Goal: Task Accomplishment & Management: Manage account settings

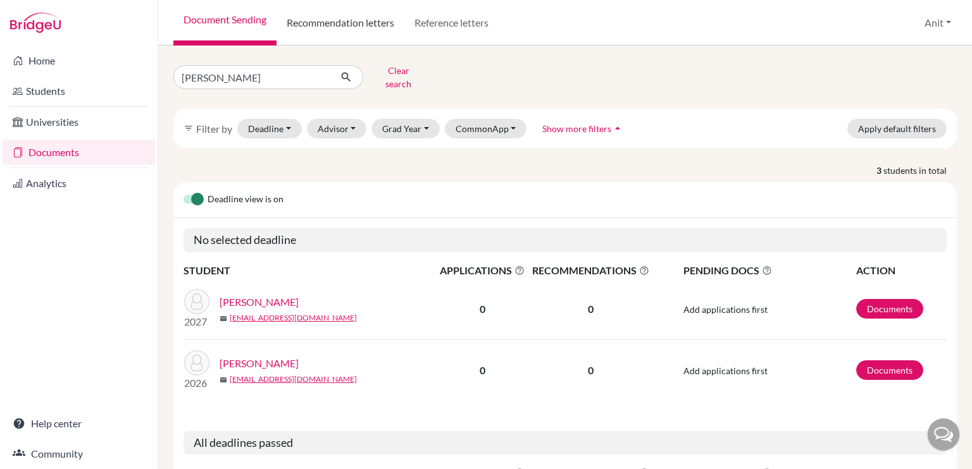
click at [376, 32] on link "Recommendation letters" at bounding box center [340, 23] width 128 height 46
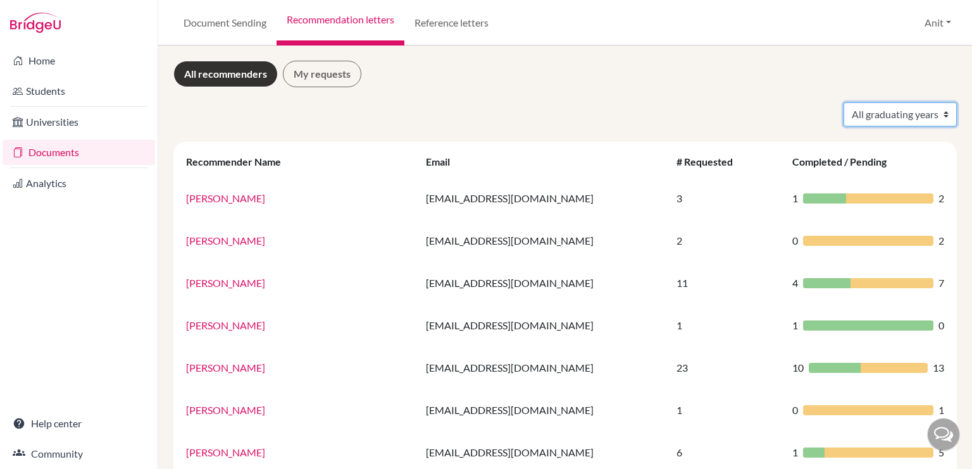
click at [911, 116] on select "All graduating years 2020 2021 2022 2023 2024 2025 2026 2027 2028" at bounding box center [899, 114] width 113 height 24
select select "2025"
click at [843, 102] on select "All graduating years 2020 2021 2022 2023 2024 2025 2026 2027 2028" at bounding box center [899, 114] width 113 height 24
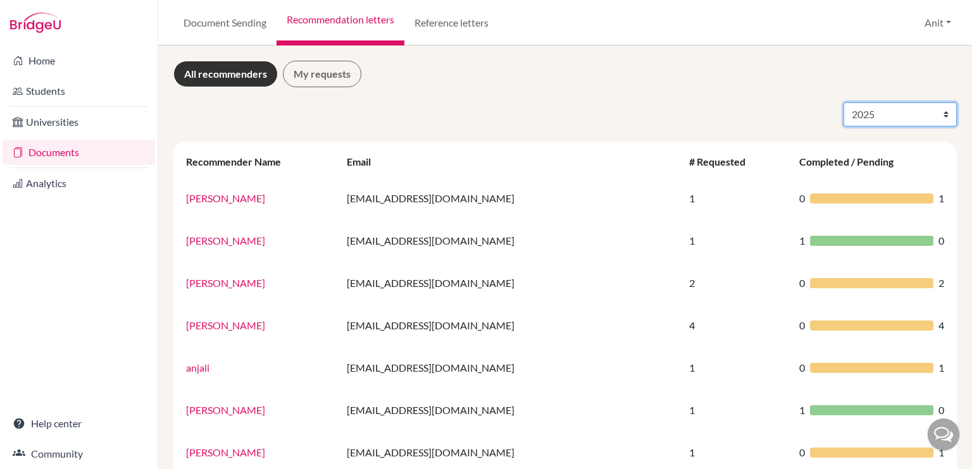
click at [859, 121] on select "All graduating years 2020 2021 2022 2023 2024 2025 2026 2027 2028" at bounding box center [899, 114] width 113 height 24
select select "2026"
click at [843, 102] on select "All graduating years 2020 2021 2022 2023 2024 2025 2026 2027 2028" at bounding box center [899, 114] width 113 height 24
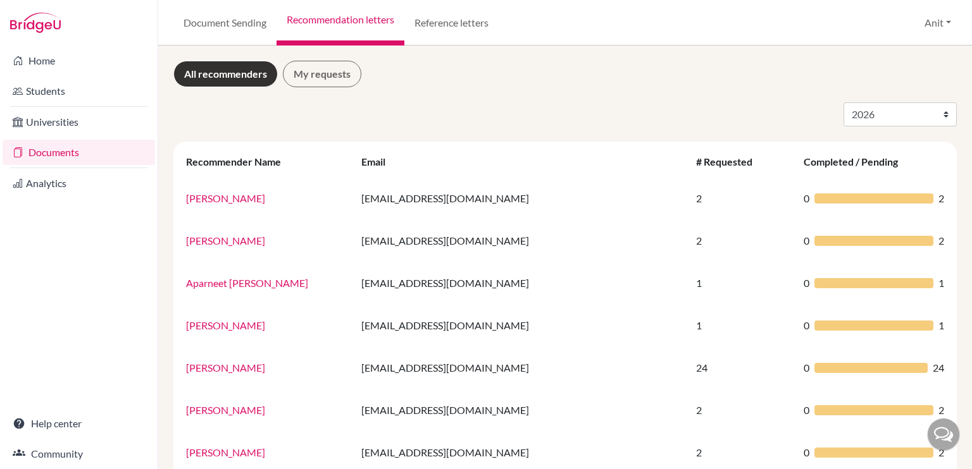
select select "2026"
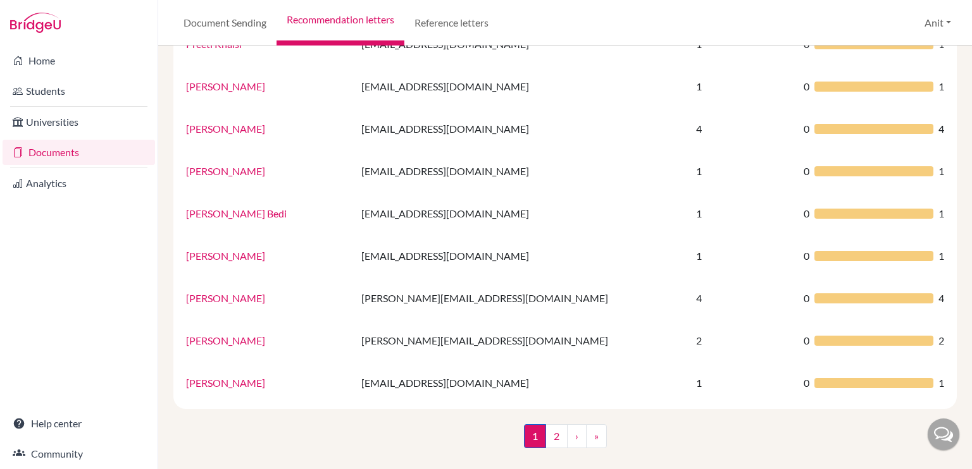
scroll to position [834, 0]
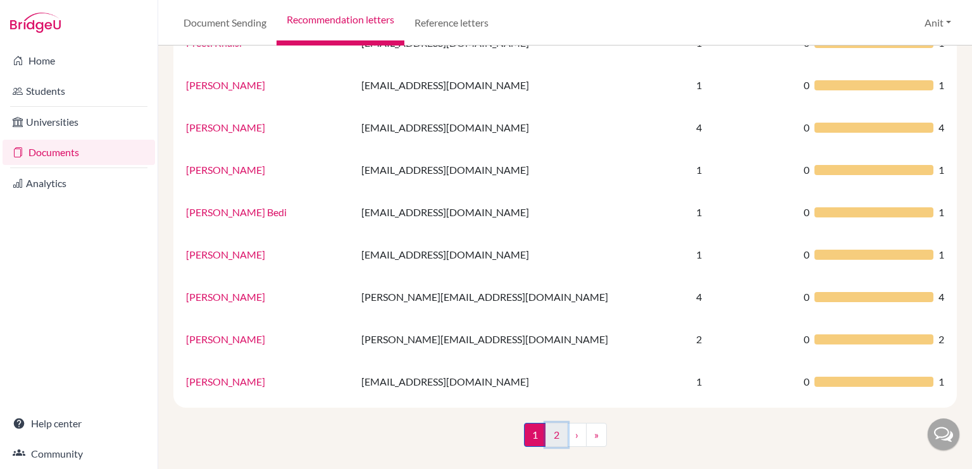
click at [554, 436] on link "2" at bounding box center [556, 435] width 22 height 24
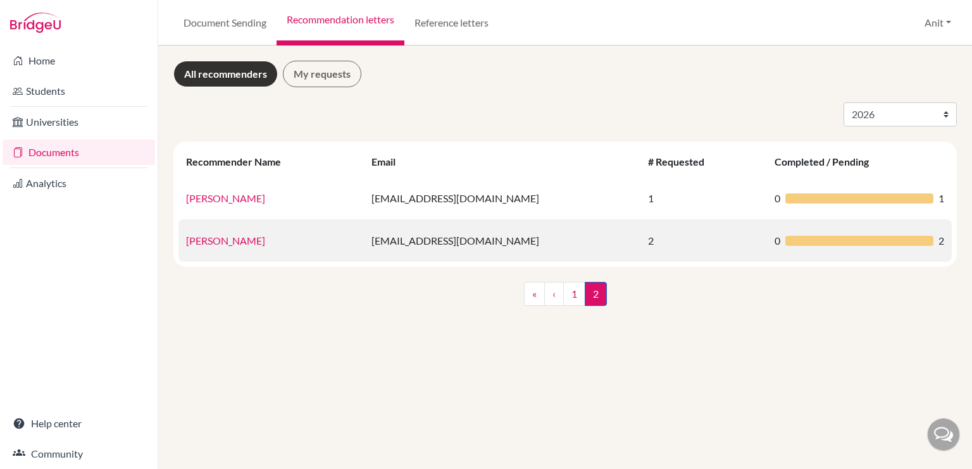
click at [237, 246] on link "Tulika Pushkarna" at bounding box center [225, 241] width 79 height 12
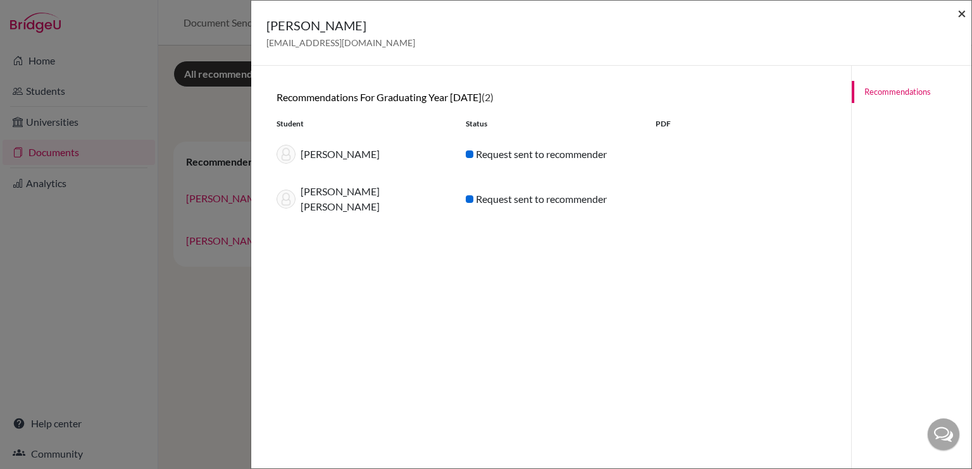
click at [961, 18] on span "×" at bounding box center [961, 13] width 9 height 18
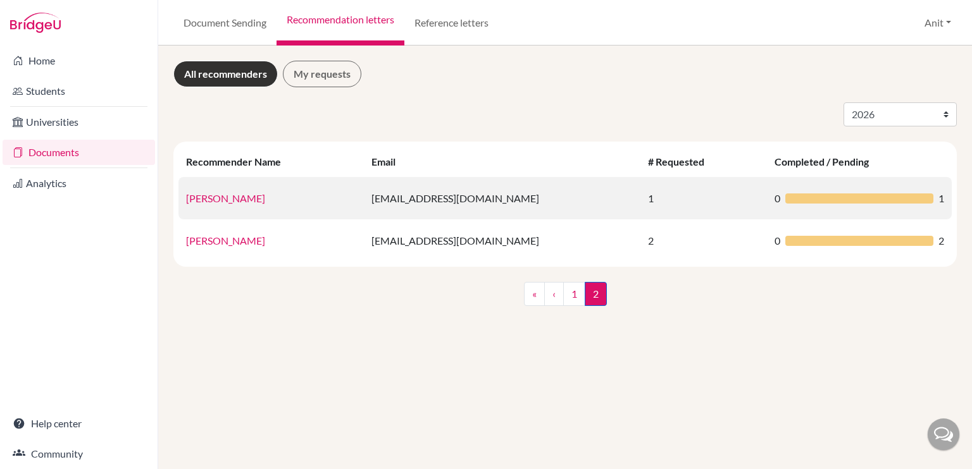
click at [223, 202] on link "Suresh Saini" at bounding box center [225, 198] width 79 height 12
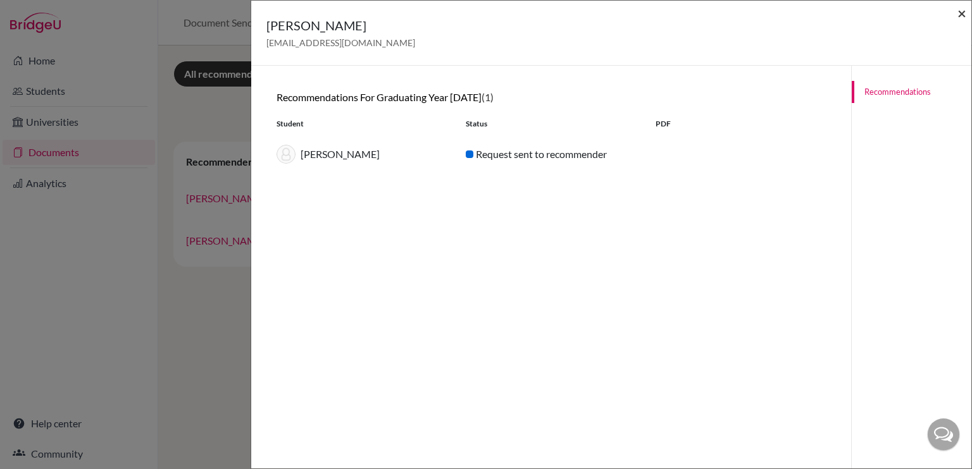
click at [959, 15] on span "×" at bounding box center [961, 13] width 9 height 18
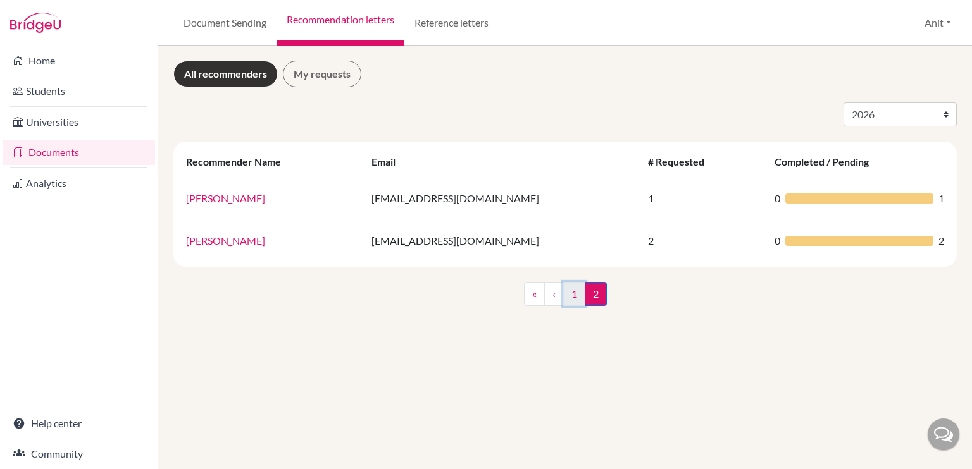
click at [574, 288] on link "1" at bounding box center [574, 294] width 22 height 24
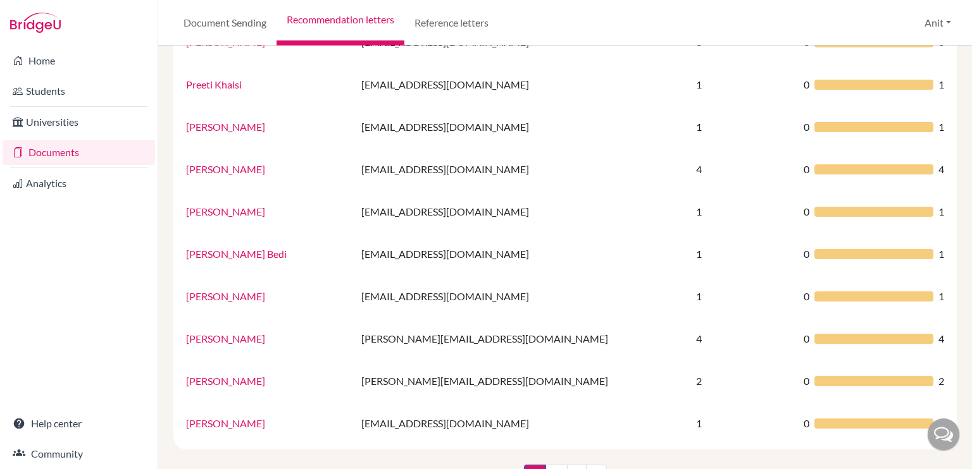
scroll to position [836, 0]
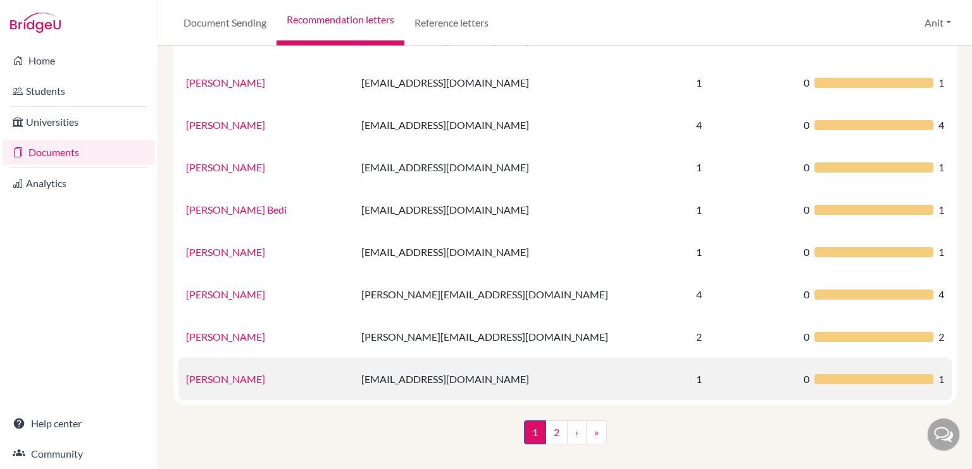
click at [238, 381] on link "Shivani Dwivedi" at bounding box center [225, 379] width 79 height 12
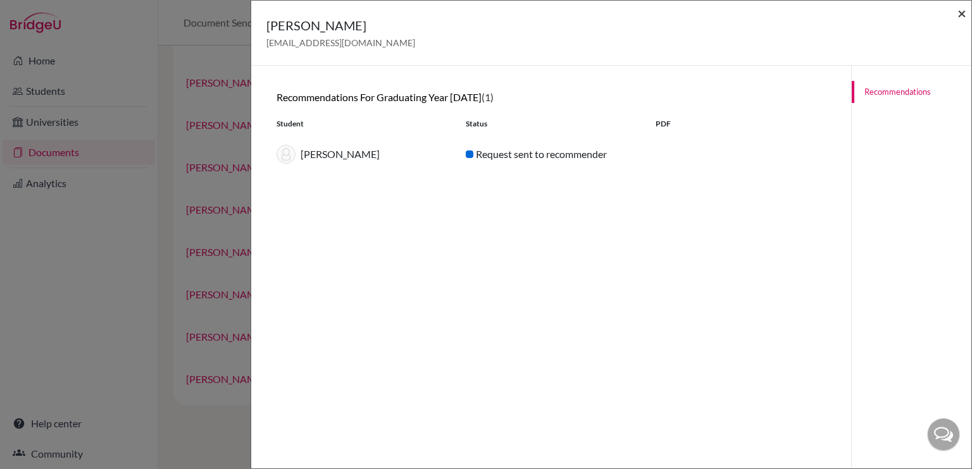
click at [961, 14] on span "×" at bounding box center [961, 13] width 9 height 18
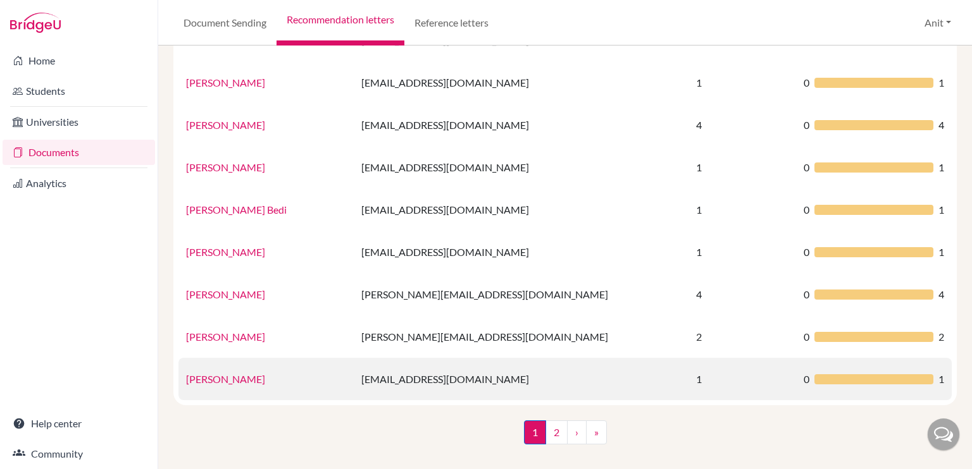
click at [227, 381] on link "Shivani Dwivedi" at bounding box center [225, 379] width 79 height 12
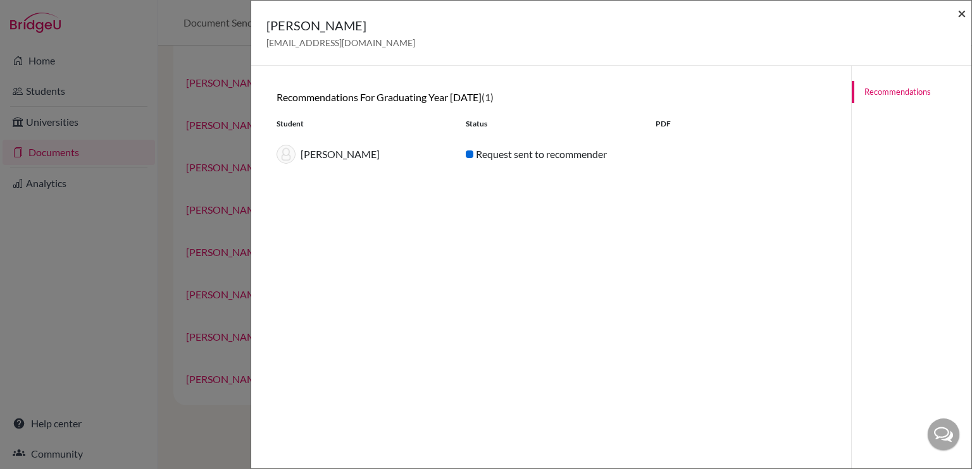
click at [962, 13] on span "×" at bounding box center [961, 13] width 9 height 18
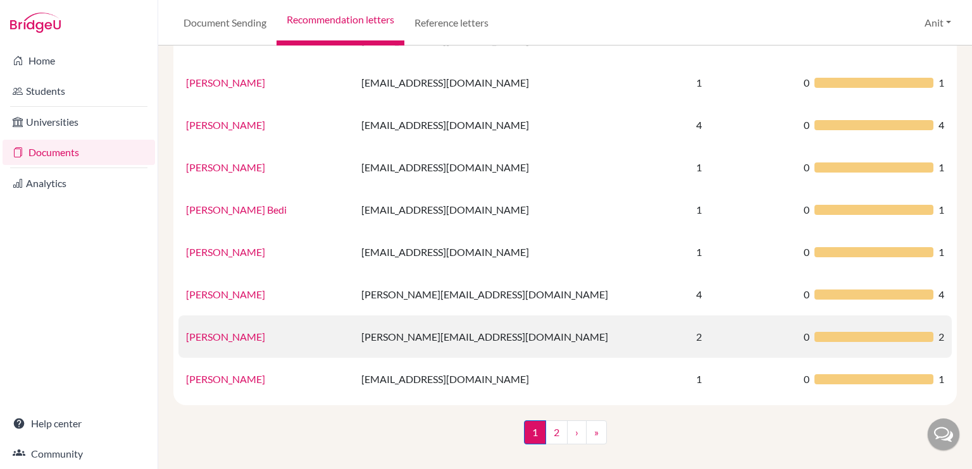
click at [240, 332] on link "Samidhi Bhardwaj" at bounding box center [225, 337] width 79 height 12
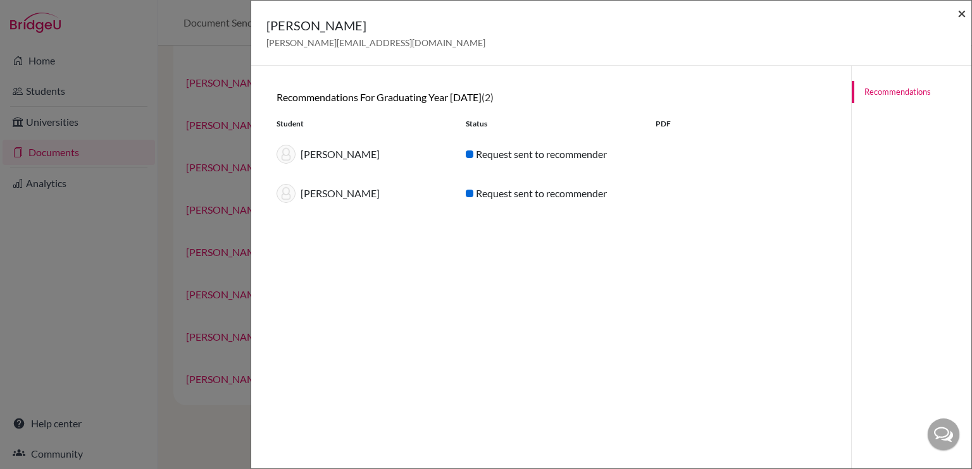
click at [961, 18] on span "×" at bounding box center [961, 13] width 9 height 18
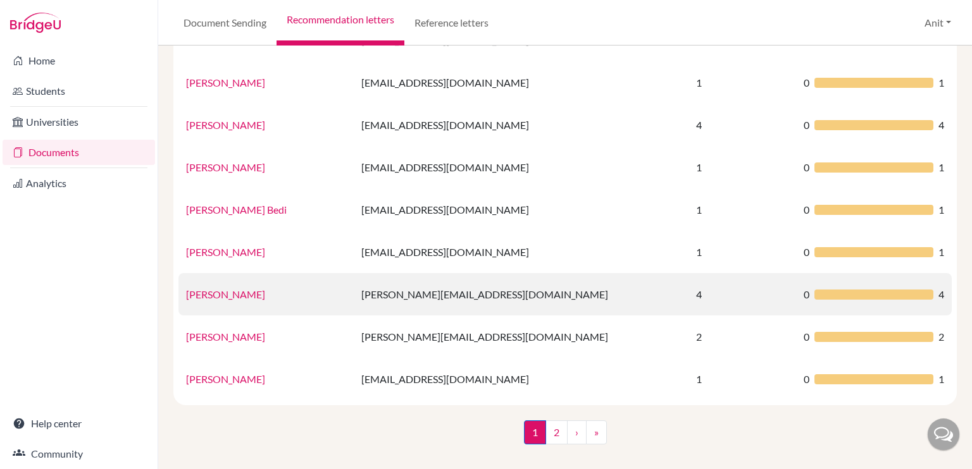
click at [206, 295] on link "Rohit Gupta" at bounding box center [225, 294] width 79 height 12
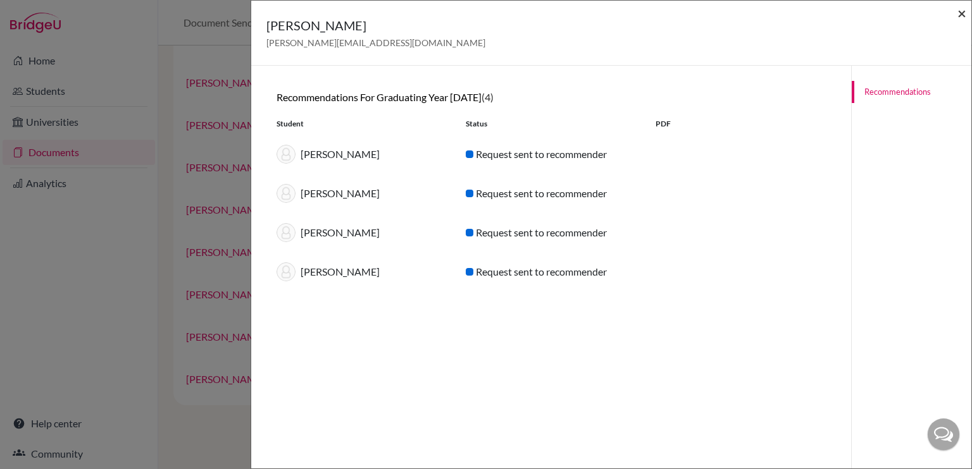
click at [961, 14] on span "×" at bounding box center [961, 13] width 9 height 18
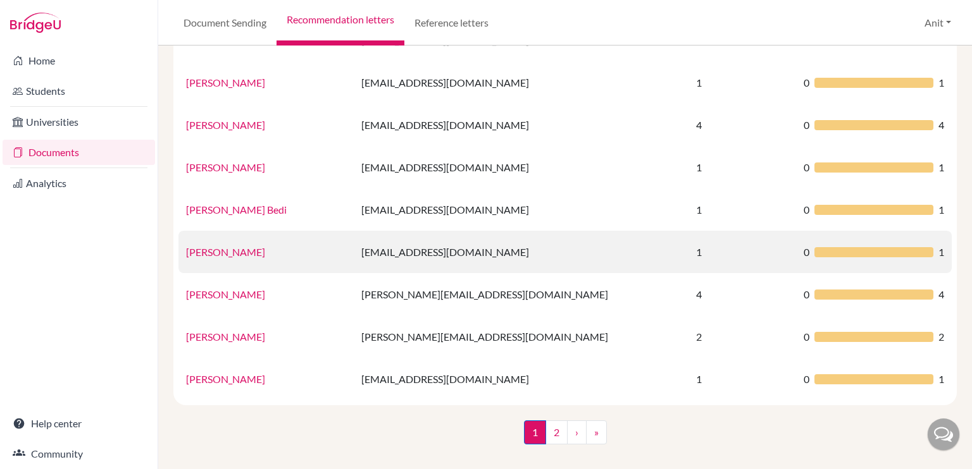
click at [245, 255] on link "Ms. Ramanjot Kaur" at bounding box center [225, 252] width 79 height 12
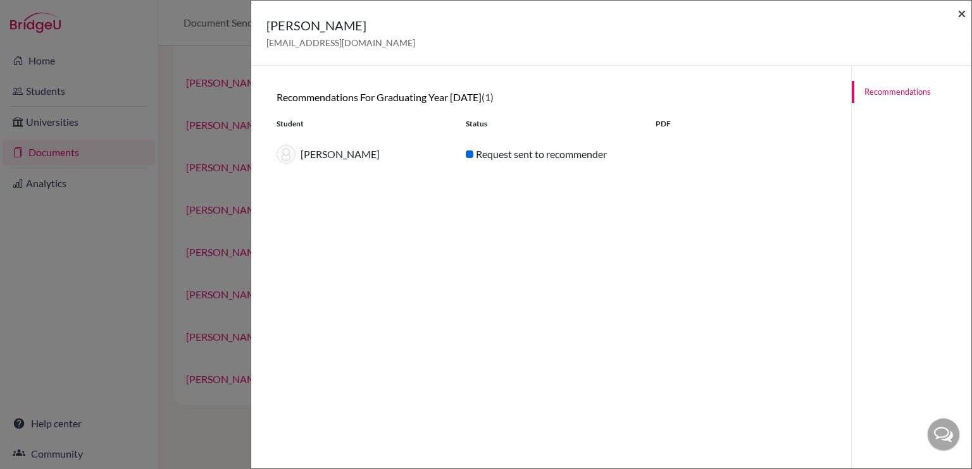
click at [964, 18] on span "×" at bounding box center [961, 13] width 9 height 18
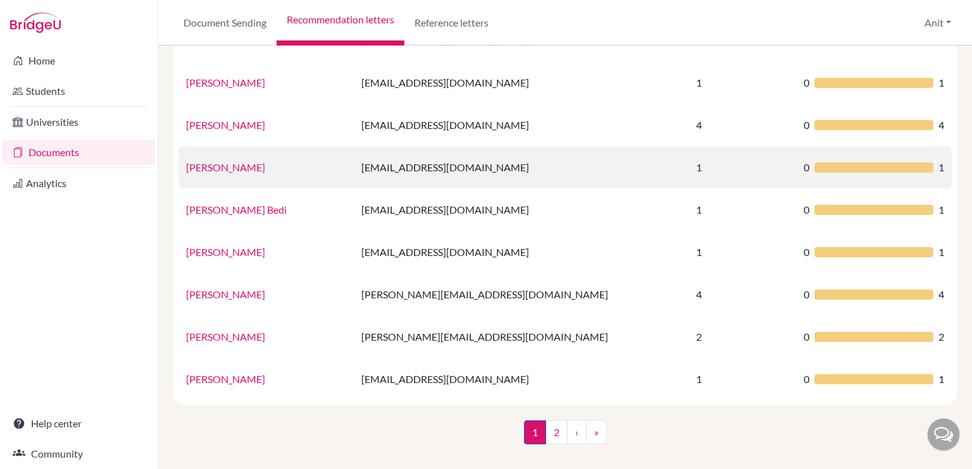
click at [228, 172] on link "Rajinder Kaur" at bounding box center [225, 167] width 79 height 12
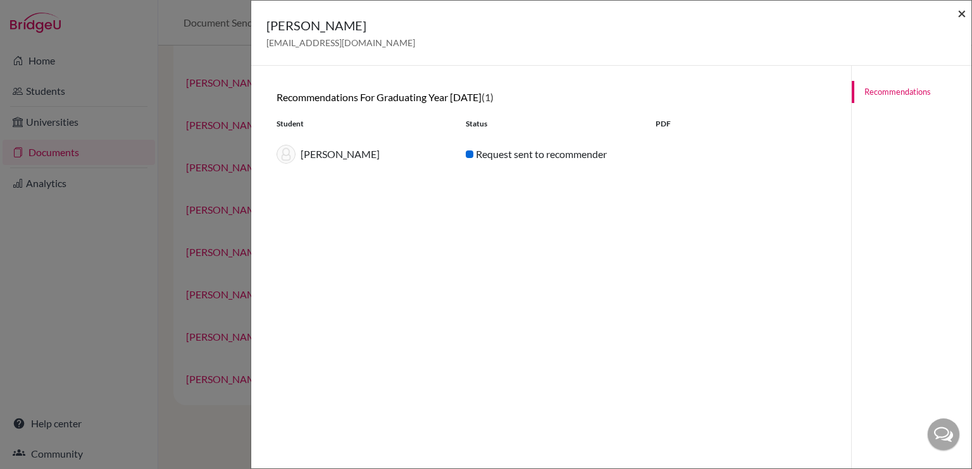
click at [960, 16] on span "×" at bounding box center [961, 13] width 9 height 18
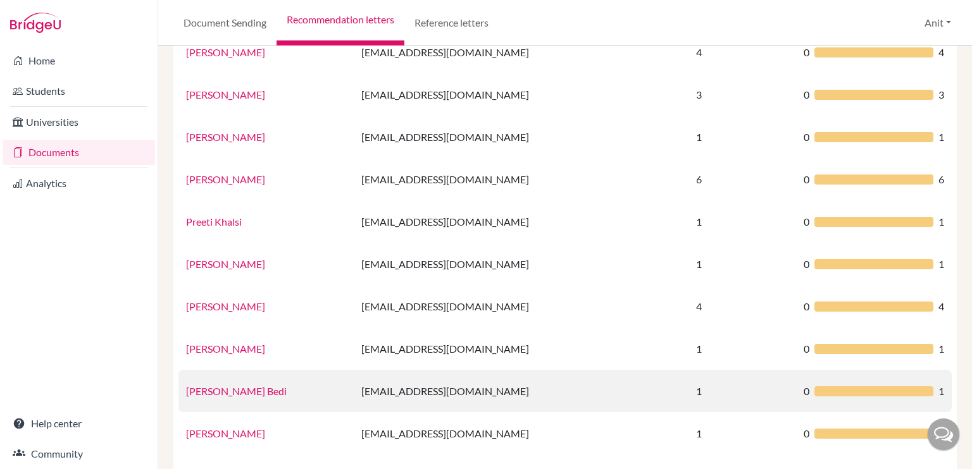
scroll to position [654, 0]
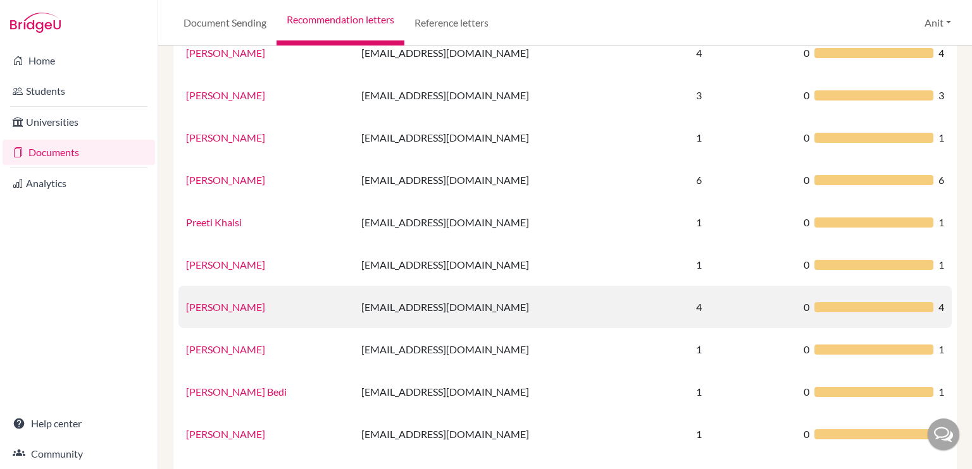
click at [206, 306] on link "Puja Goyal" at bounding box center [225, 307] width 79 height 12
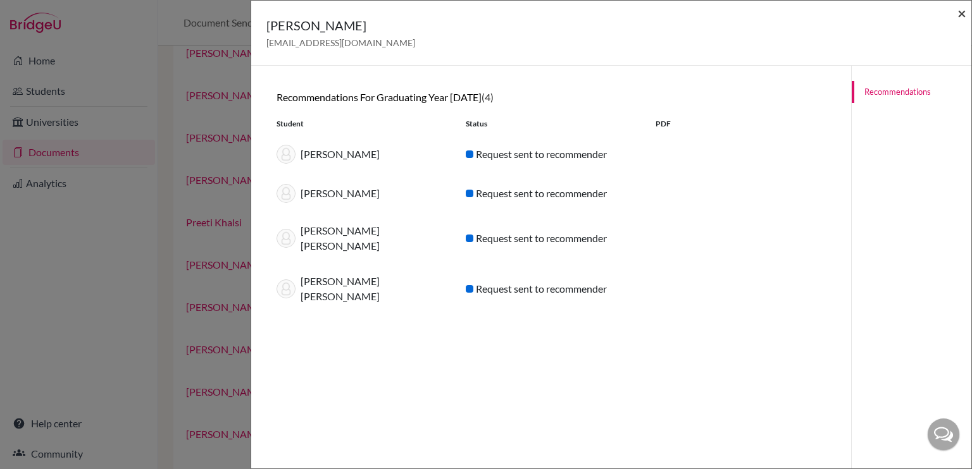
click at [959, 13] on span "×" at bounding box center [961, 13] width 9 height 18
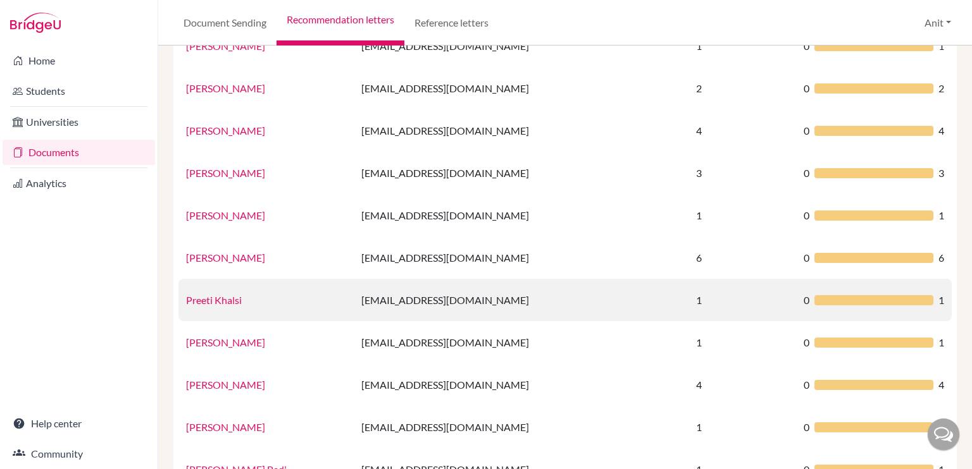
scroll to position [576, 0]
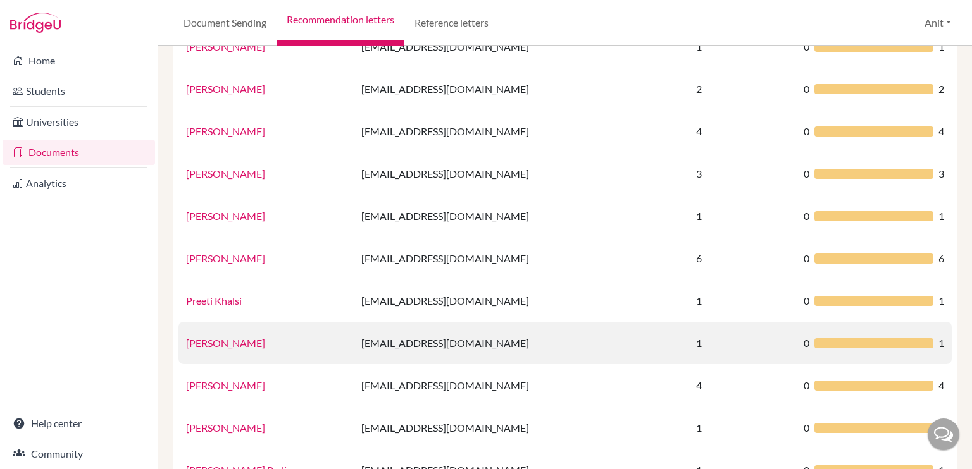
click at [212, 343] on link "Preeti Walia" at bounding box center [225, 343] width 79 height 12
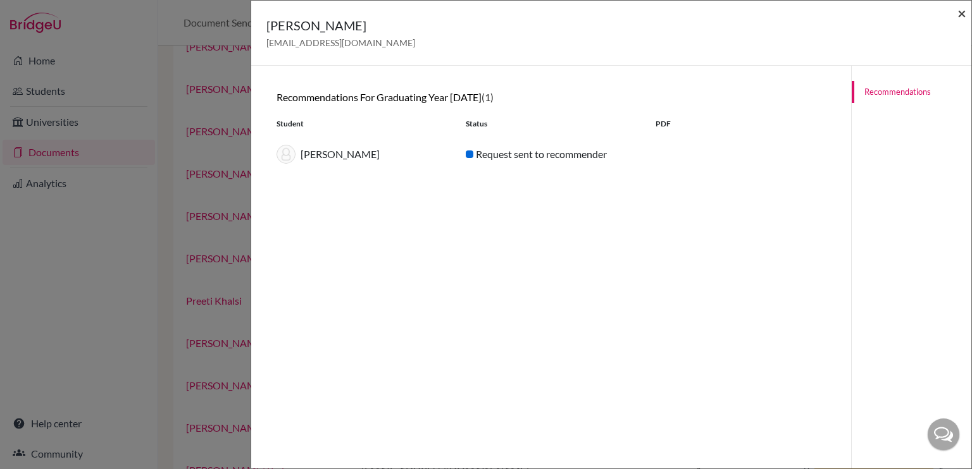
click at [963, 15] on span "×" at bounding box center [961, 13] width 9 height 18
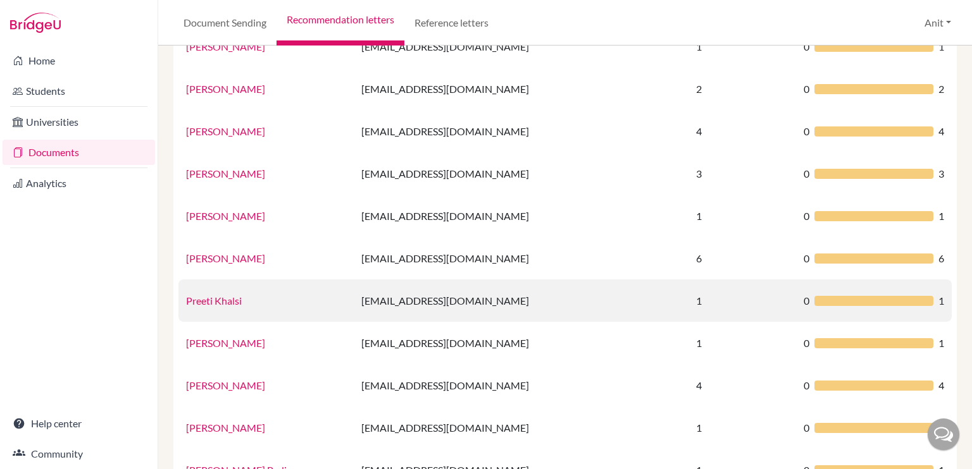
click at [226, 306] on link "Preeti Khalsi" at bounding box center [214, 301] width 56 height 12
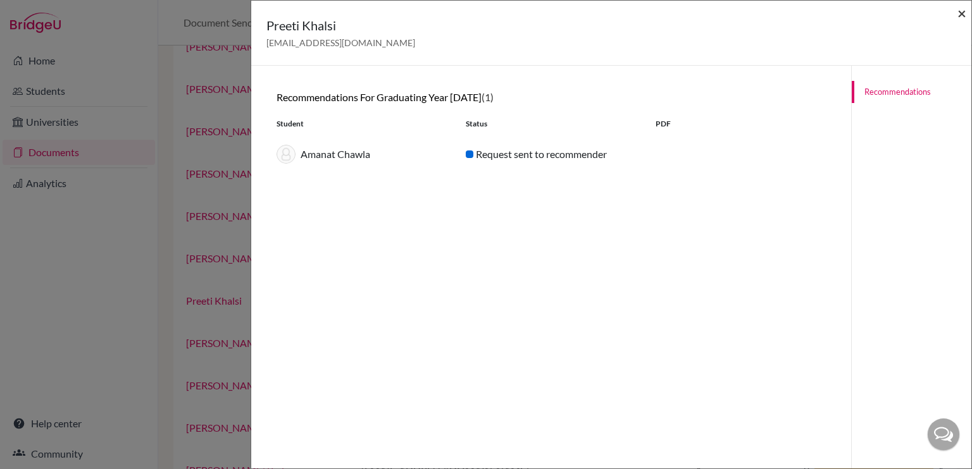
click at [964, 12] on span "×" at bounding box center [961, 13] width 9 height 18
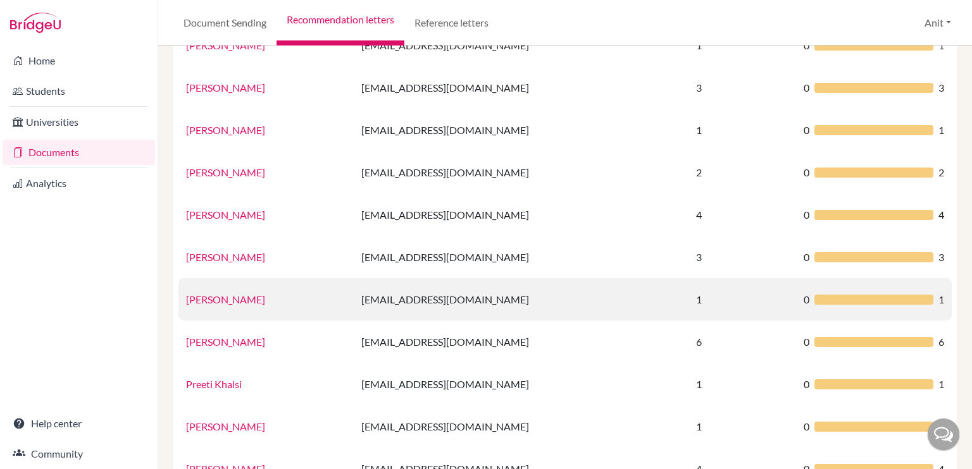
scroll to position [471, 0]
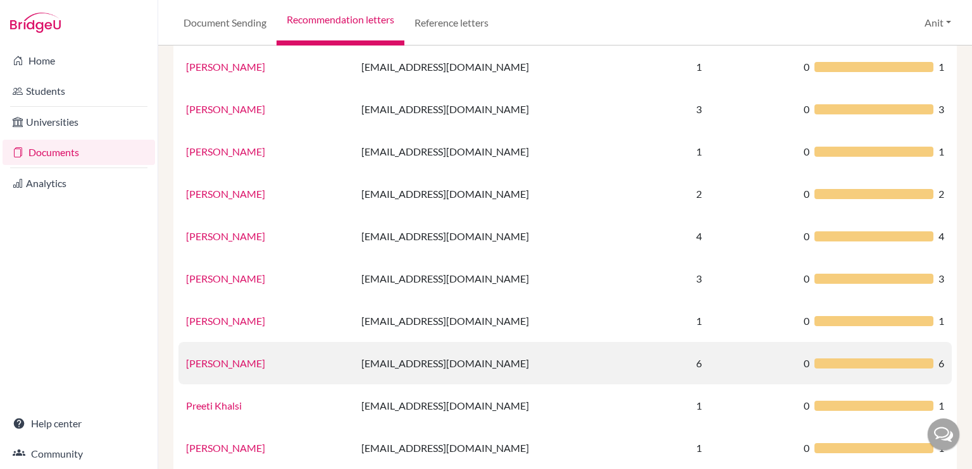
click at [228, 365] on link "Sharanya Goel" at bounding box center [225, 363] width 79 height 12
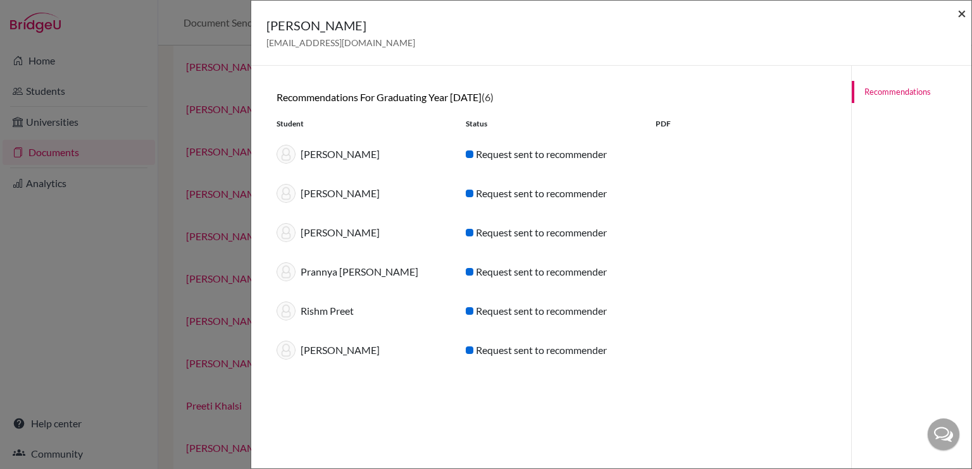
click at [962, 11] on span "×" at bounding box center [961, 13] width 9 height 18
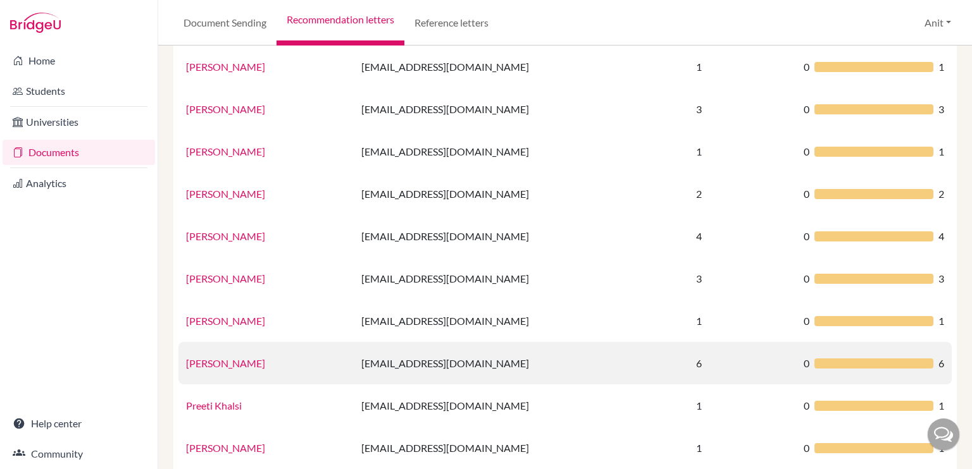
click at [231, 366] on link "Sharanya Goel" at bounding box center [225, 363] width 79 height 12
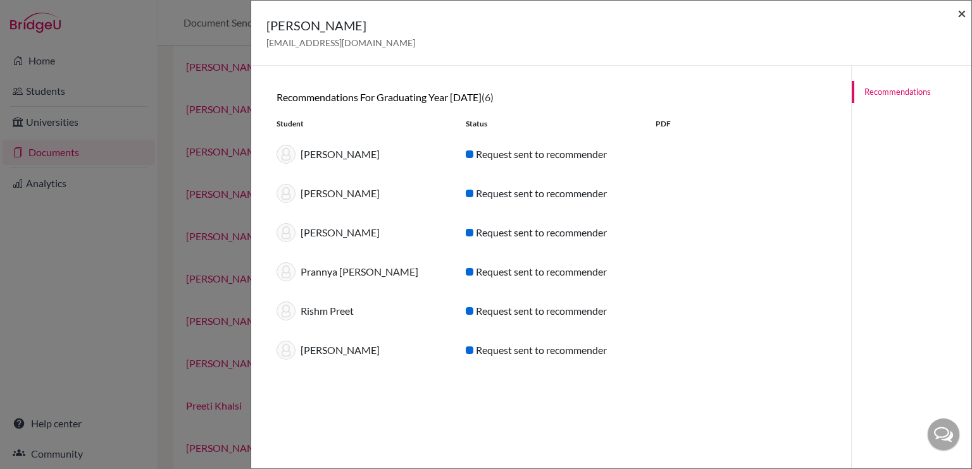
click at [963, 9] on span "×" at bounding box center [961, 13] width 9 height 18
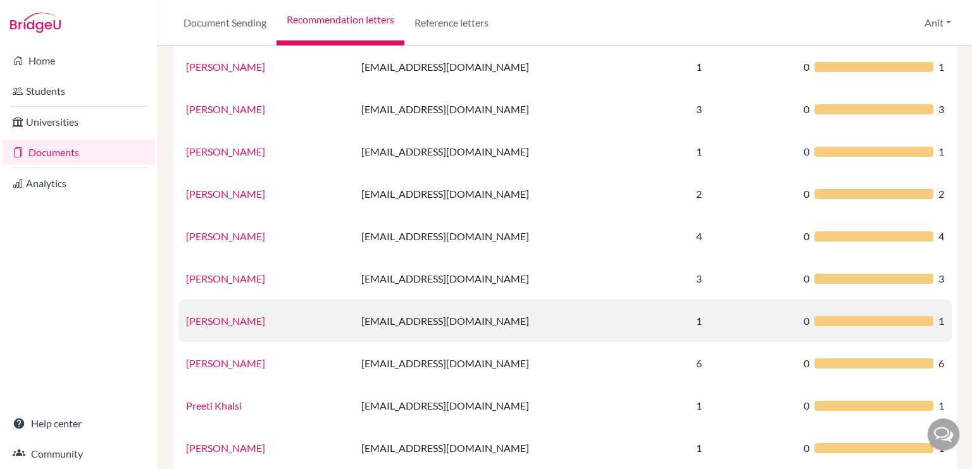
click at [220, 321] on link "Neelima Singh" at bounding box center [225, 321] width 79 height 12
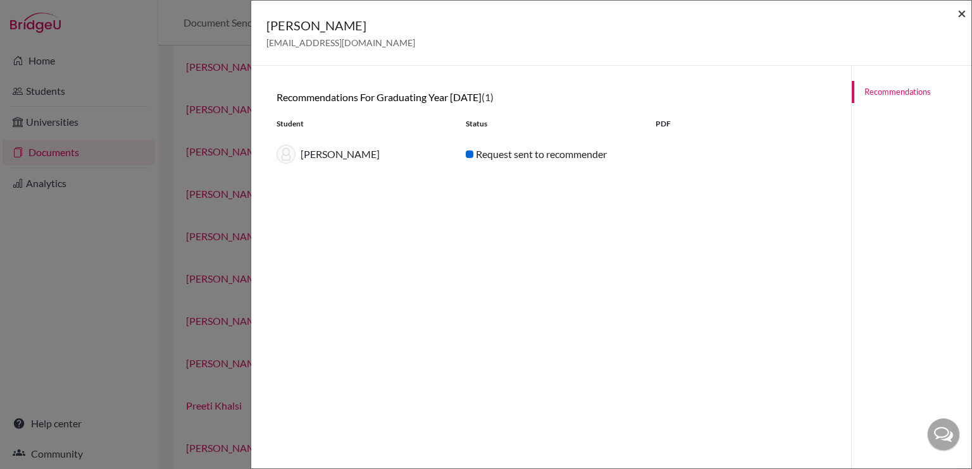
click at [960, 16] on span "×" at bounding box center [961, 13] width 9 height 18
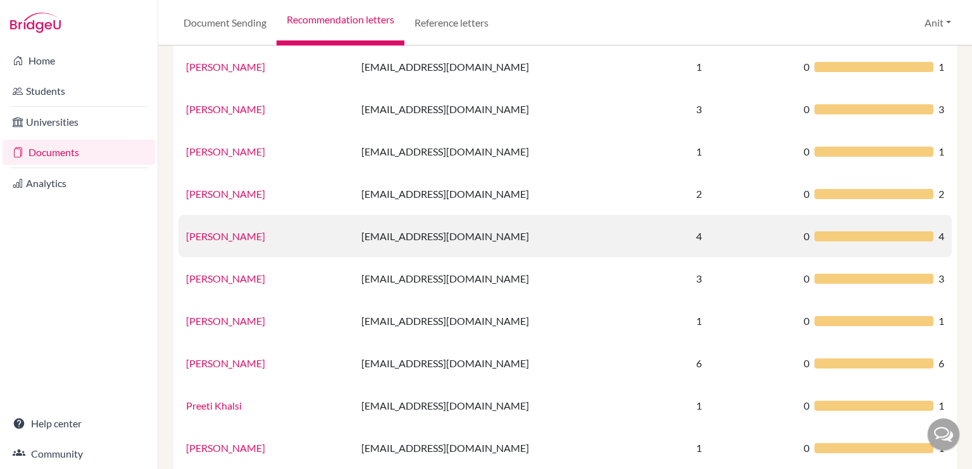
click at [230, 237] on link "Monika Trigotra" at bounding box center [225, 236] width 79 height 12
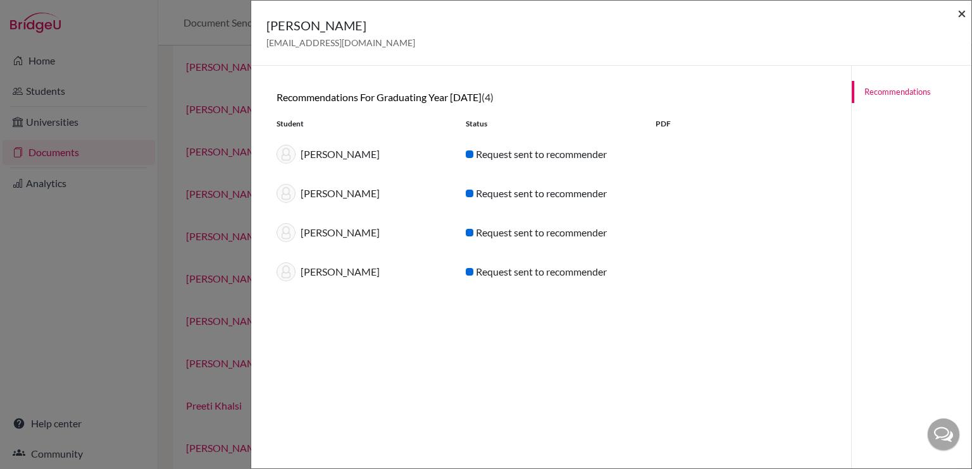
click at [964, 15] on span "×" at bounding box center [961, 13] width 9 height 18
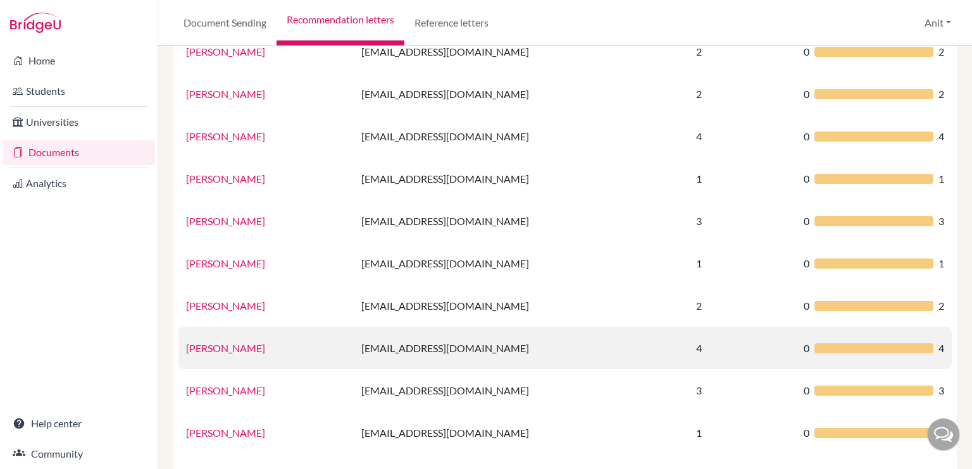
scroll to position [357, 0]
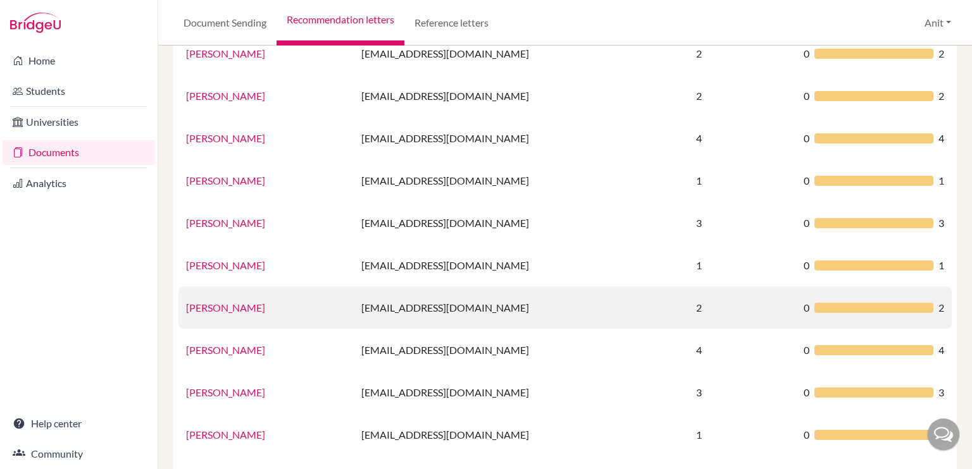
click at [217, 310] on link "Sharanya Goel" at bounding box center [225, 308] width 79 height 12
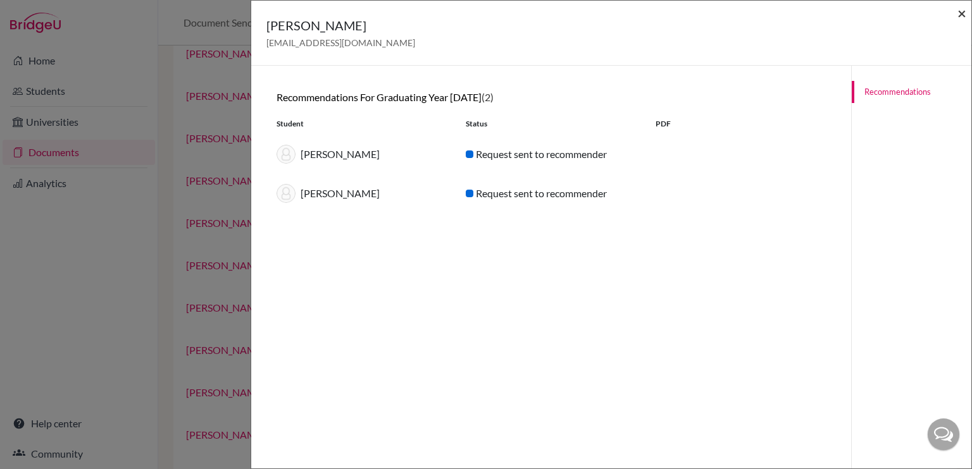
click at [961, 16] on span "×" at bounding box center [961, 13] width 9 height 18
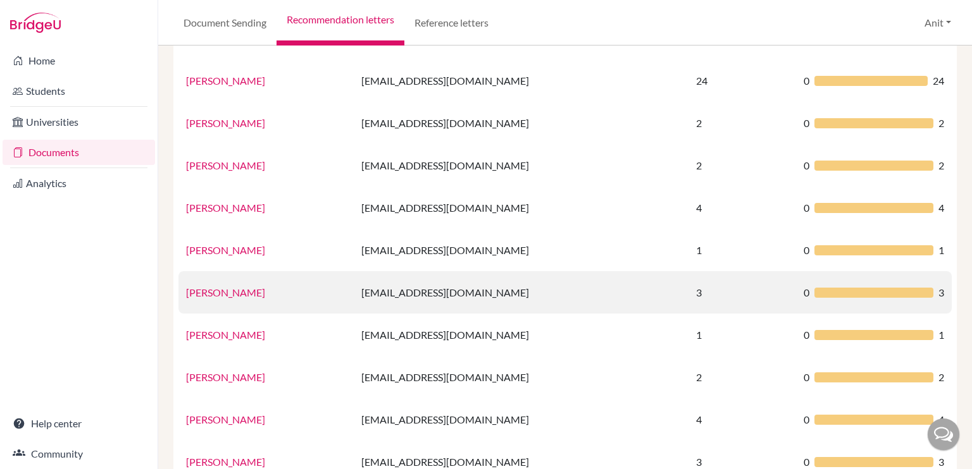
scroll to position [286, 0]
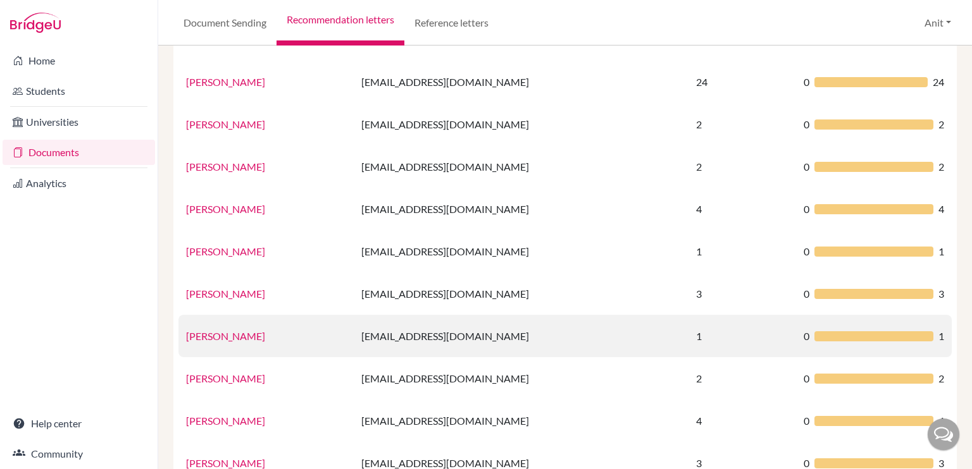
click at [216, 334] on link "Jasleen Kaur" at bounding box center [225, 336] width 79 height 12
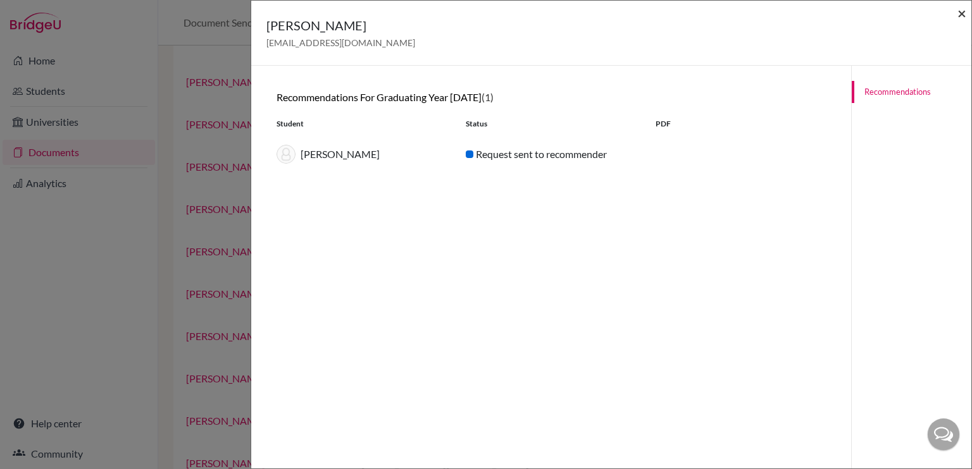
click at [964, 17] on span "×" at bounding box center [961, 13] width 9 height 18
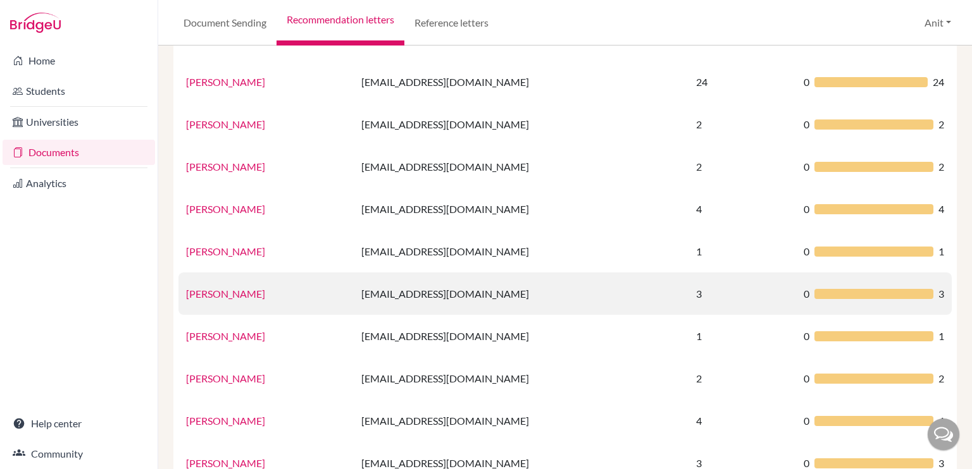
click at [221, 294] on link "Geeta Passi" at bounding box center [225, 294] width 79 height 12
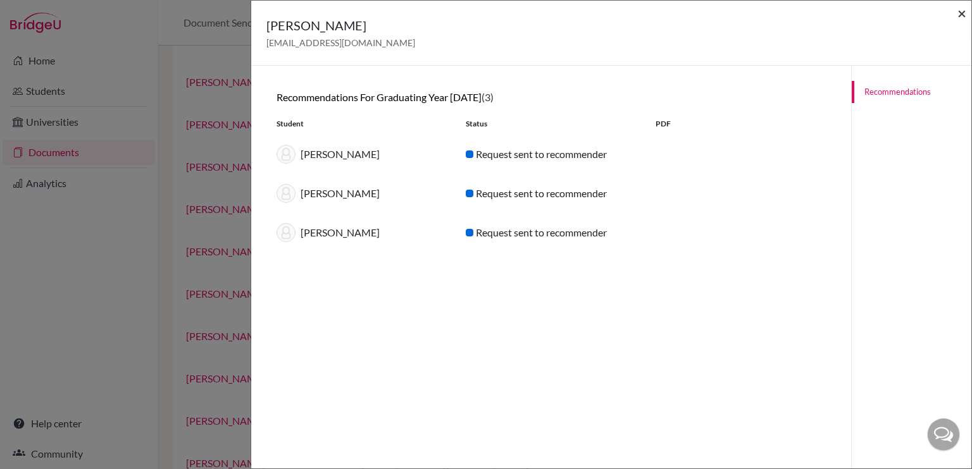
click at [964, 16] on span "×" at bounding box center [961, 13] width 9 height 18
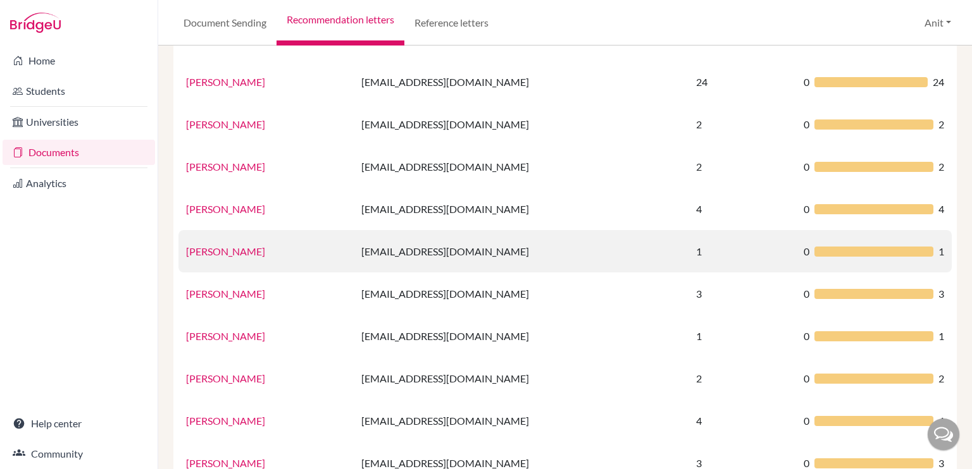
click at [214, 247] on link "Gayatri Mehta" at bounding box center [225, 251] width 79 height 12
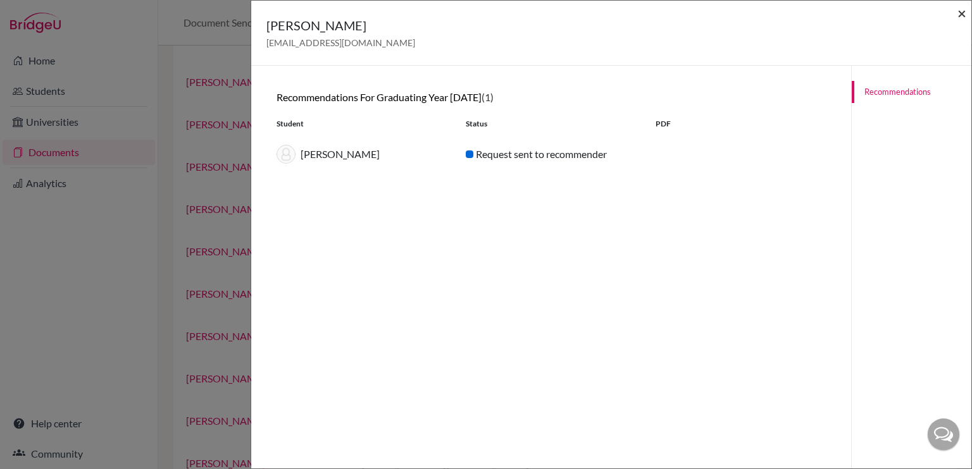
click at [961, 11] on span "×" at bounding box center [961, 13] width 9 height 18
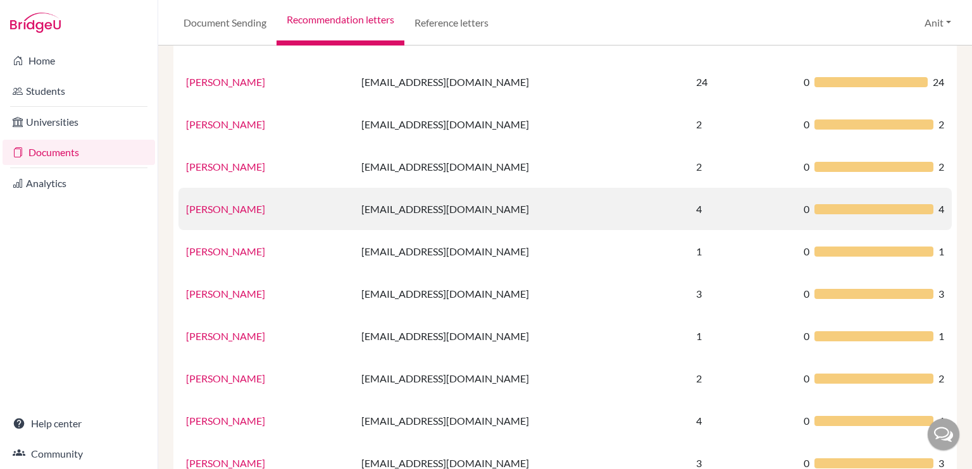
click at [248, 204] on link "Gaythri Thirumalai" at bounding box center [225, 209] width 79 height 12
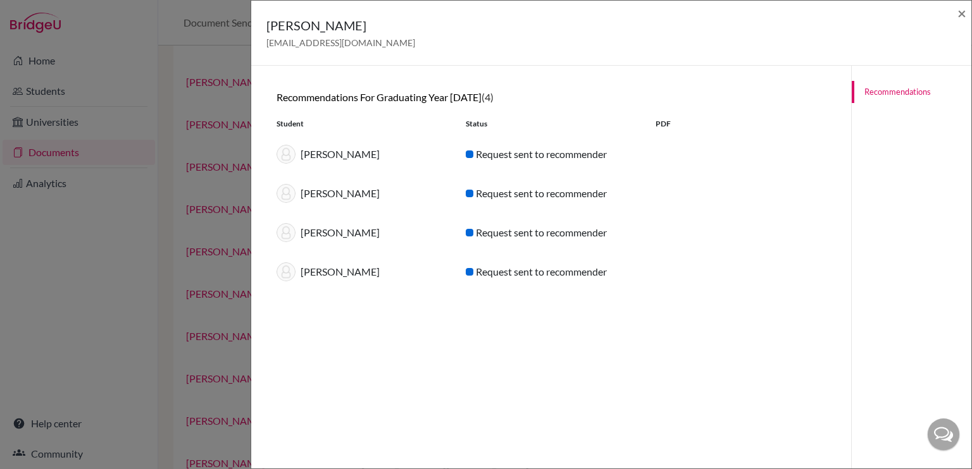
click at [966, 20] on div "Gaythri Thirumalai gayathrithirumalai@sfhs.in ×" at bounding box center [611, 33] width 720 height 65
click at [963, 17] on span "×" at bounding box center [961, 13] width 9 height 18
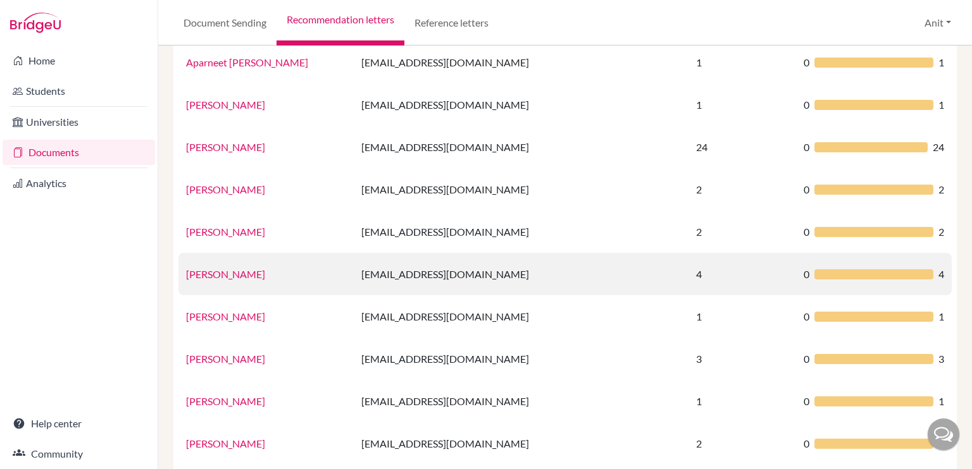
scroll to position [220, 0]
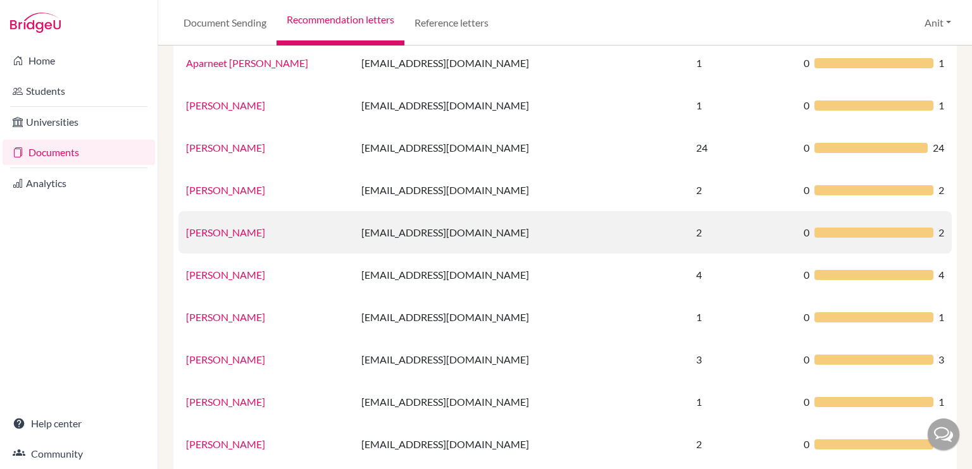
click at [210, 233] on link "Garima Wadhwa" at bounding box center [225, 232] width 79 height 12
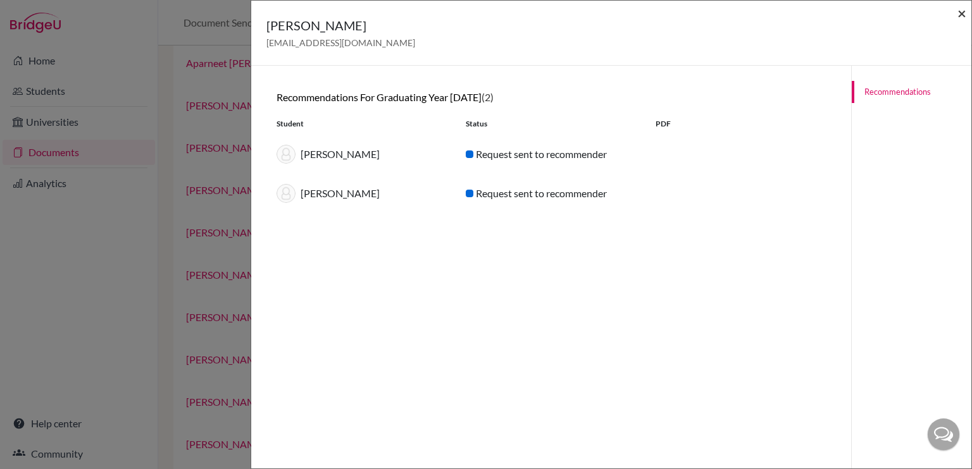
click at [961, 15] on span "×" at bounding box center [961, 13] width 9 height 18
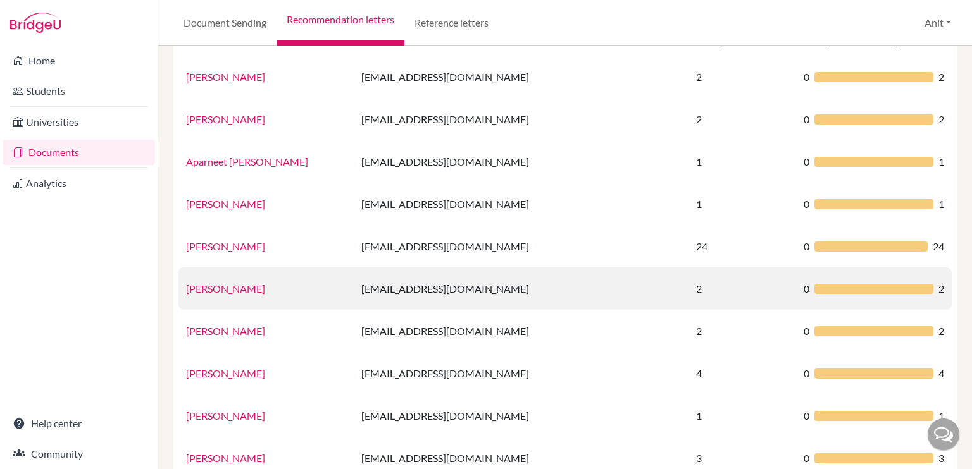
scroll to position [118, 0]
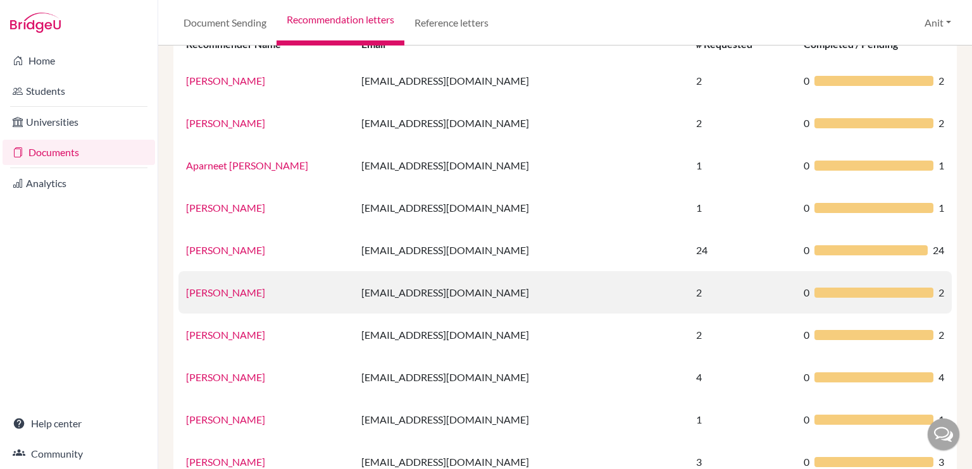
click at [195, 295] on link "Sharanya Goel" at bounding box center [225, 293] width 79 height 12
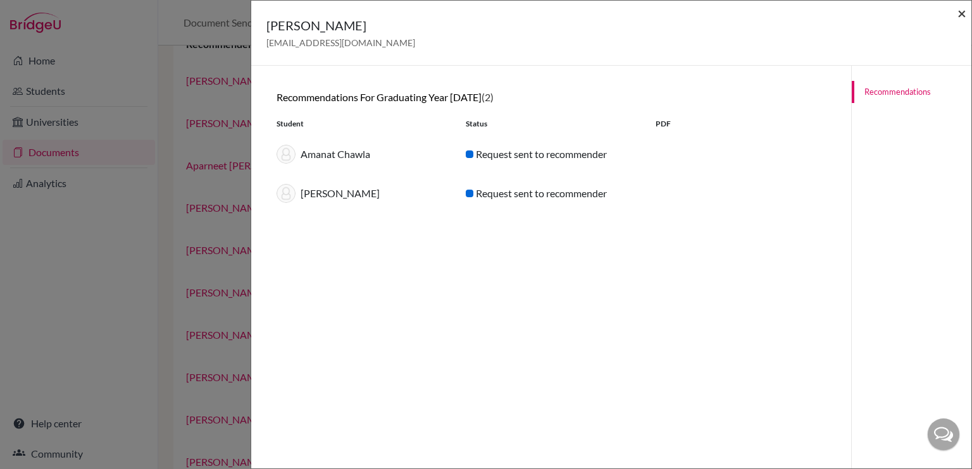
click at [960, 15] on span "×" at bounding box center [961, 13] width 9 height 18
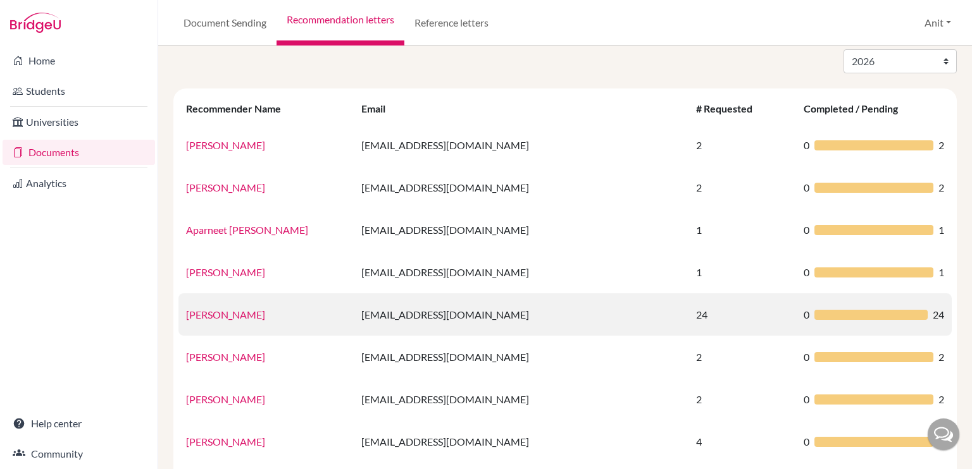
scroll to position [75, 0]
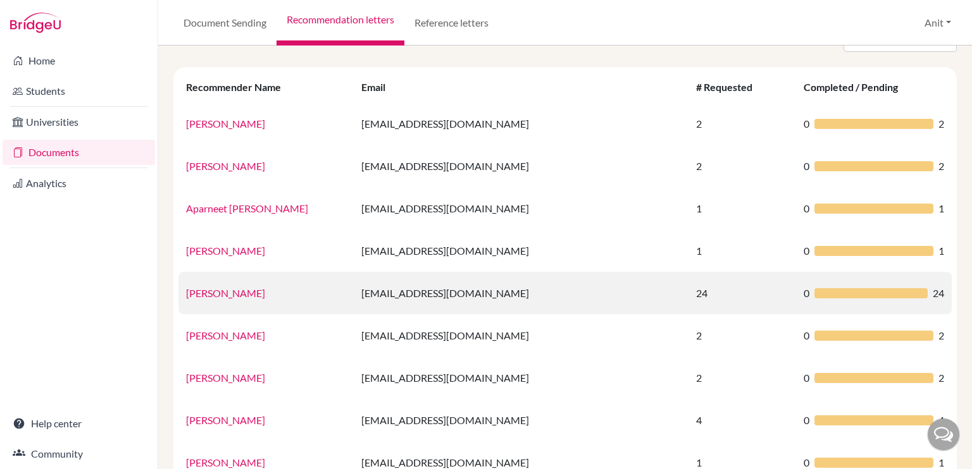
click at [213, 290] on link "Ms.Deepali Aggarwal" at bounding box center [225, 293] width 79 height 12
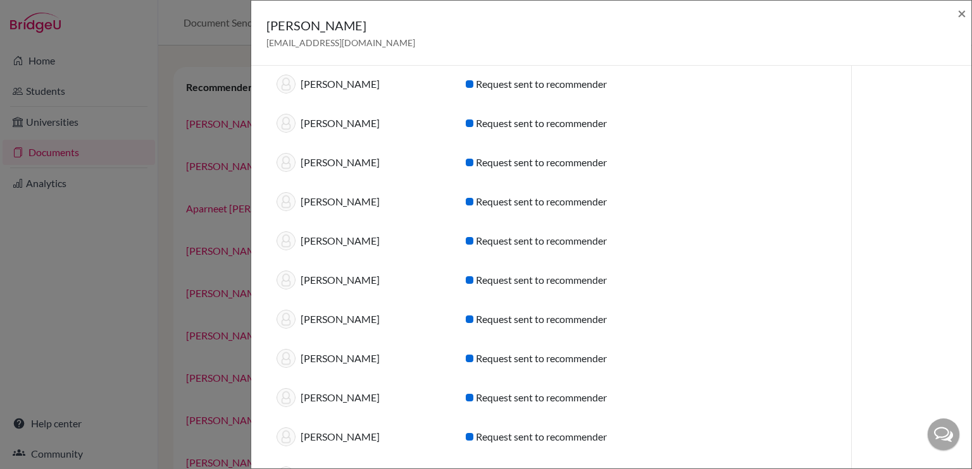
scroll to position [0, 0]
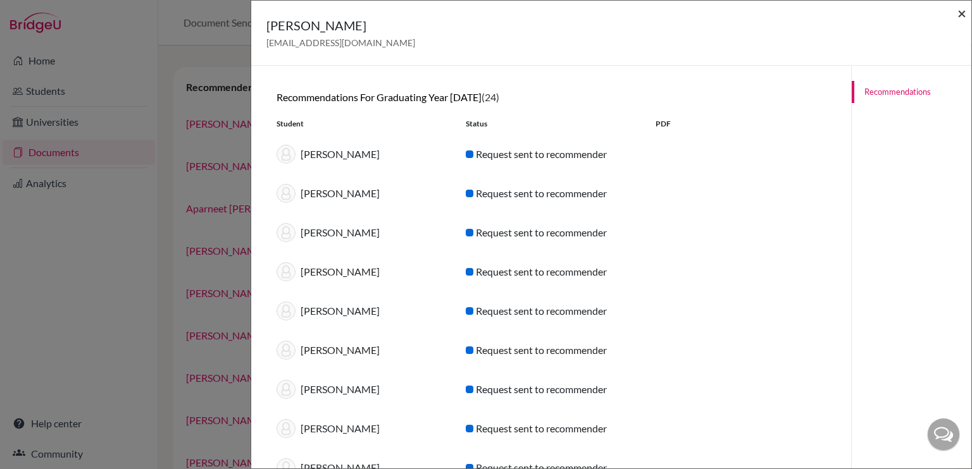
click at [965, 15] on span "×" at bounding box center [961, 13] width 9 height 18
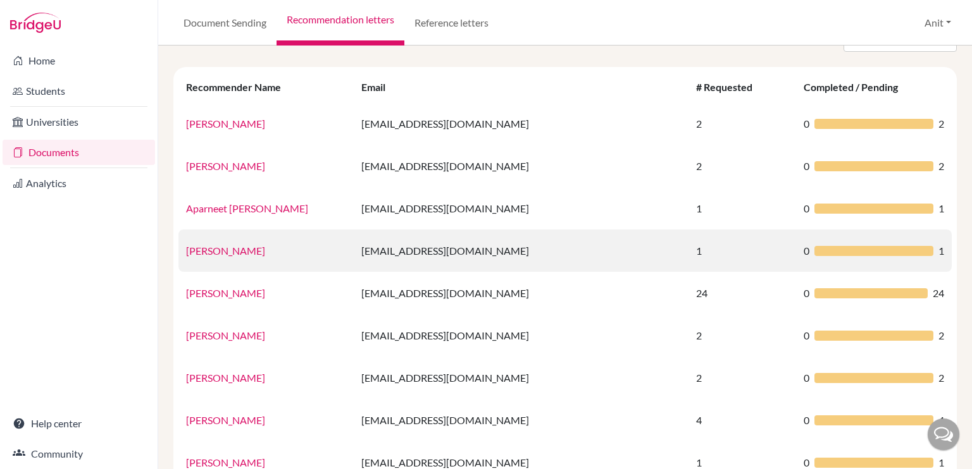
click at [225, 255] on link "Arshpreet Kaur" at bounding box center [225, 251] width 79 height 12
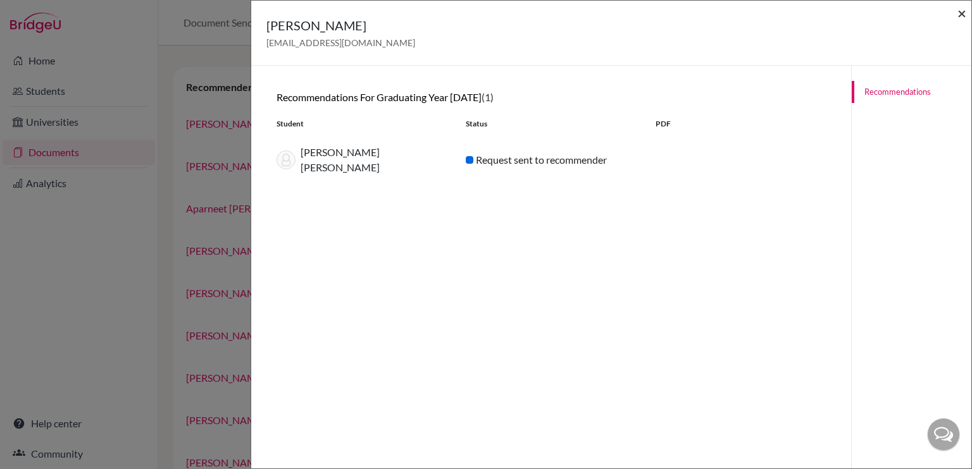
click at [965, 15] on span "×" at bounding box center [961, 13] width 9 height 18
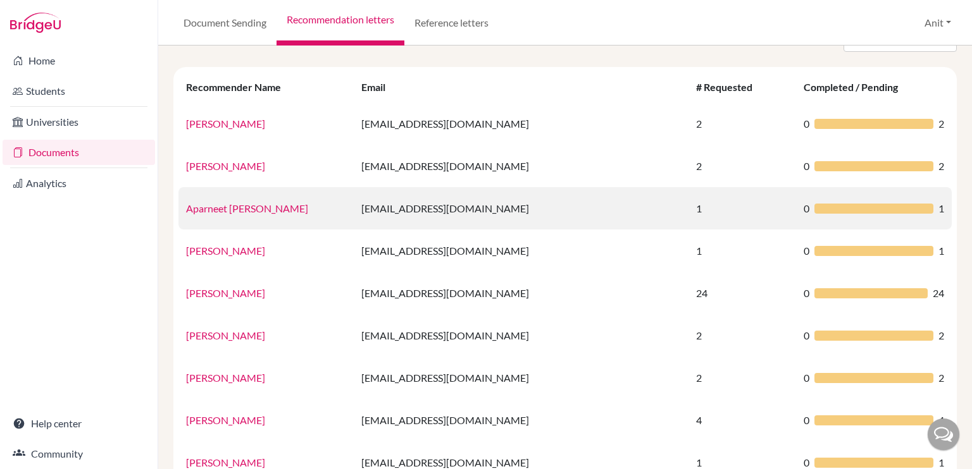
click at [225, 206] on link "Aparneet Mann" at bounding box center [247, 208] width 122 height 12
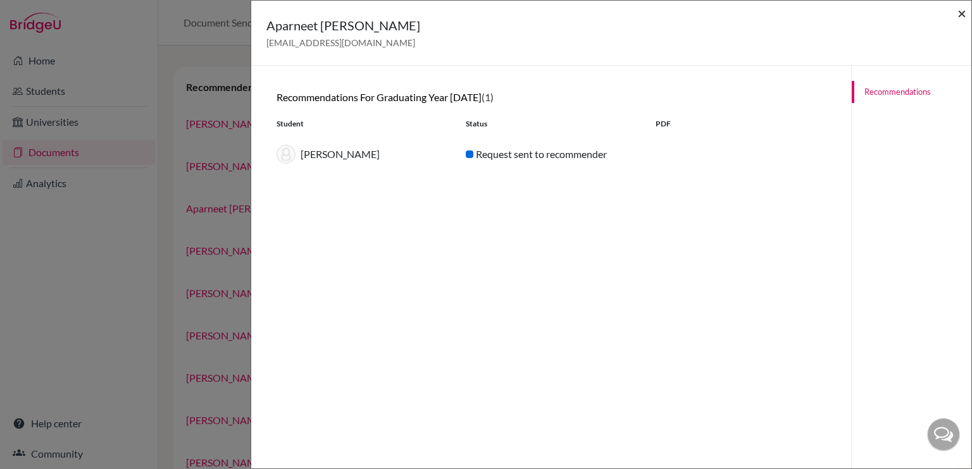
click at [961, 12] on span "×" at bounding box center [961, 13] width 9 height 18
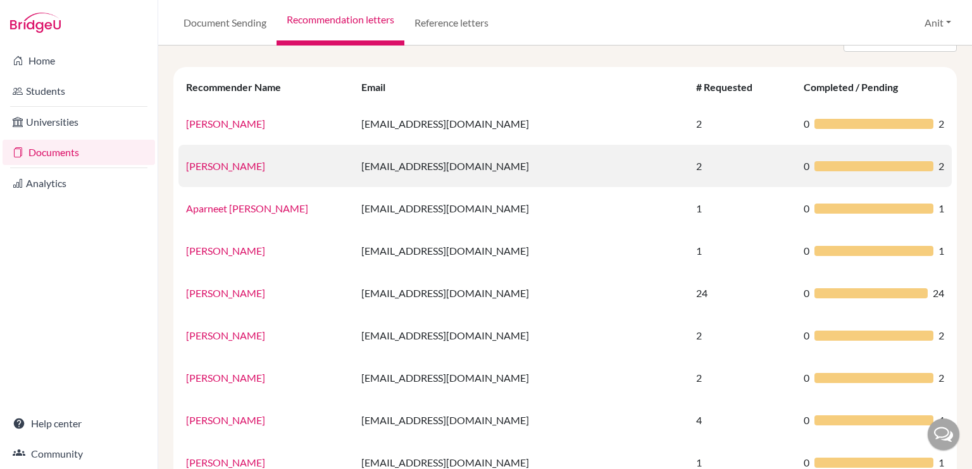
click at [207, 166] on link "Anit Sonkar" at bounding box center [225, 166] width 79 height 12
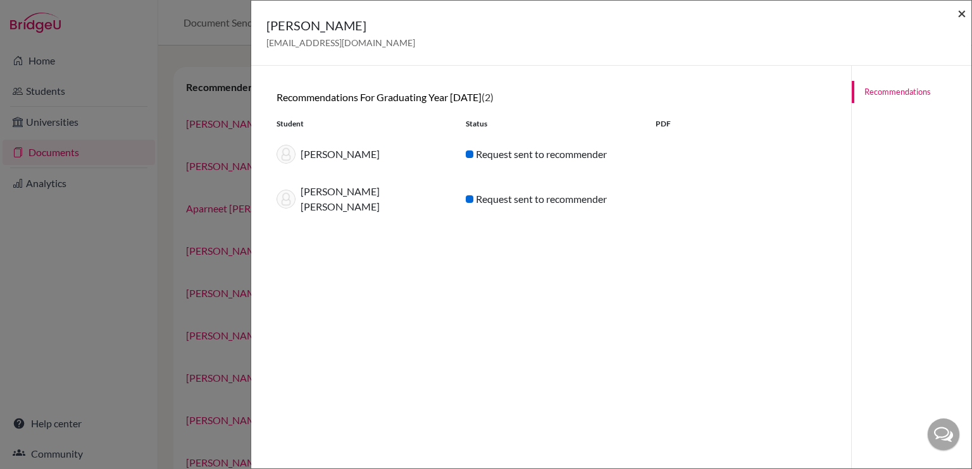
click at [964, 9] on span "×" at bounding box center [961, 13] width 9 height 18
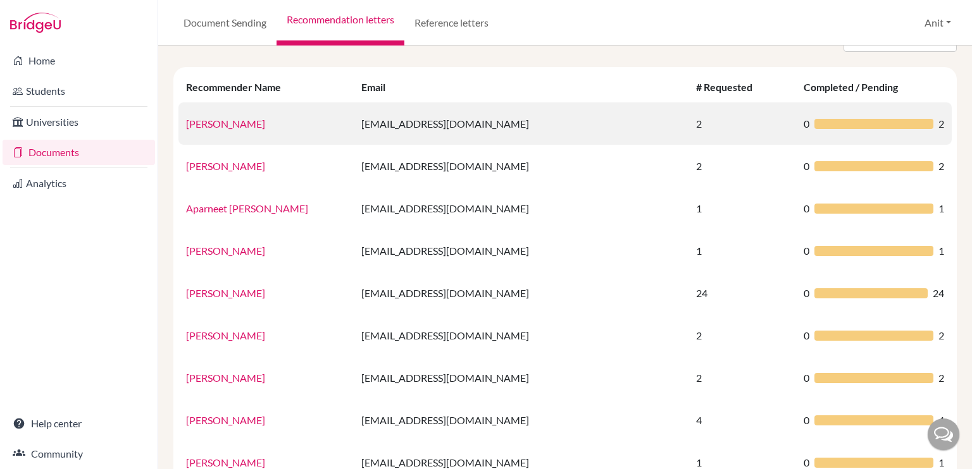
click at [217, 126] on link "Agrima Gandhi" at bounding box center [225, 124] width 79 height 12
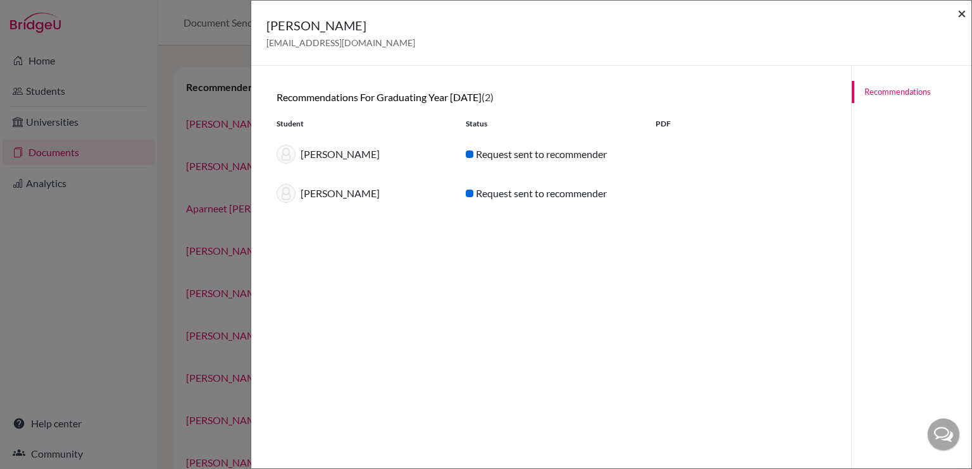
click at [962, 13] on span "×" at bounding box center [961, 13] width 9 height 18
